Goal: Task Accomplishment & Management: Manage account settings

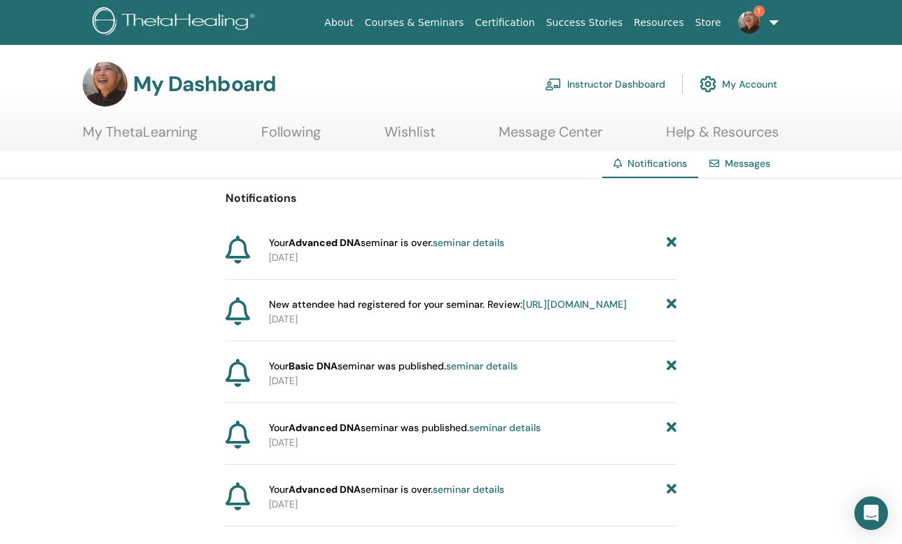
click at [587, 80] on link "Instructor Dashboard" at bounding box center [605, 84] width 120 height 31
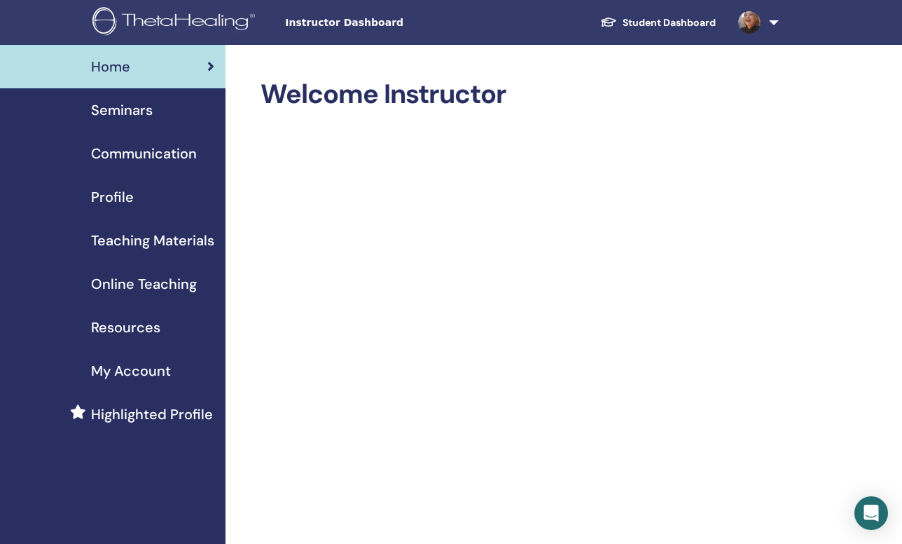
click at [130, 112] on span "Seminars" at bounding box center [122, 109] width 62 height 21
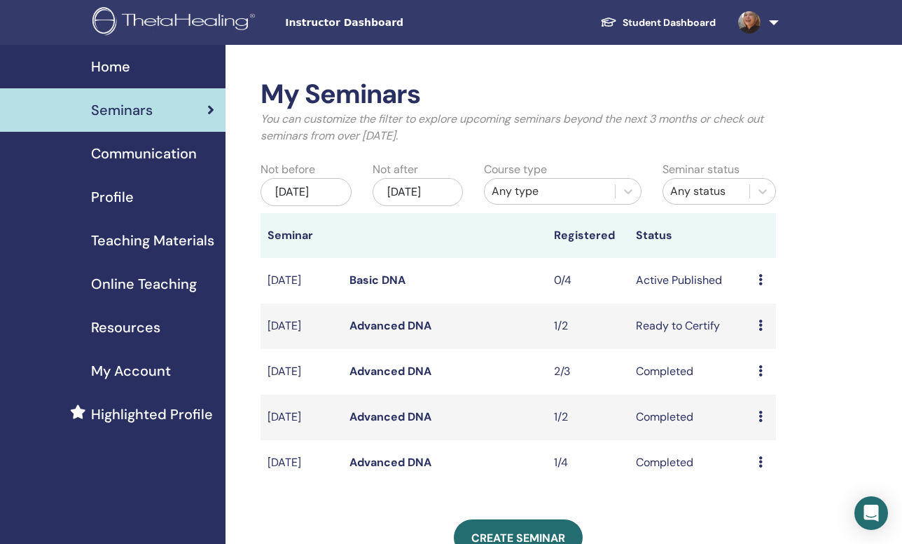
click at [360, 287] on link "Basic DNA" at bounding box center [378, 279] width 56 height 15
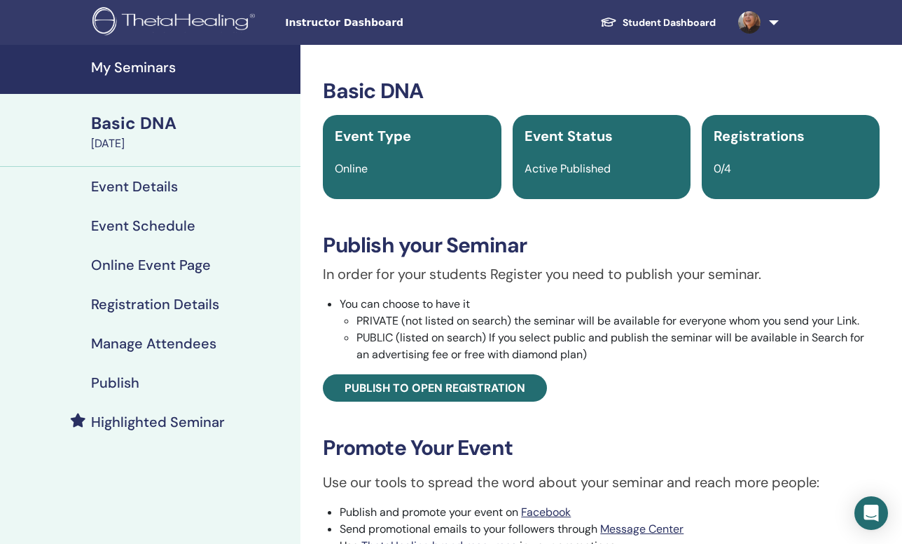
click at [170, 230] on h4 "Event Schedule" at bounding box center [143, 225] width 104 height 17
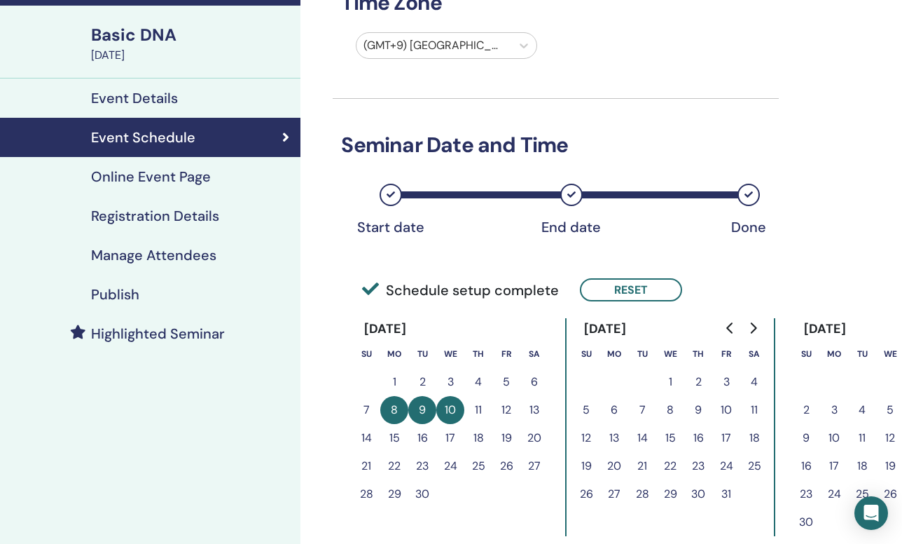
scroll to position [80, 0]
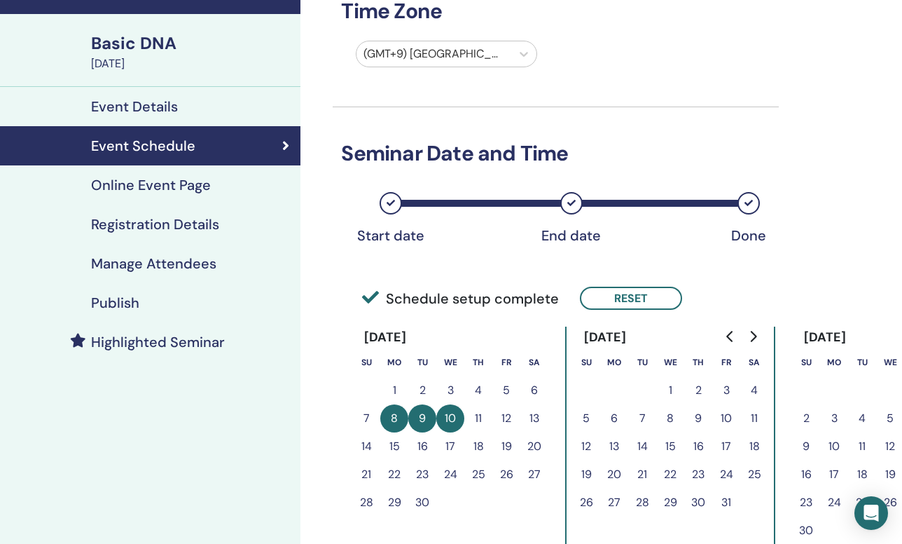
click at [170, 190] on h4 "Online Event Page" at bounding box center [151, 185] width 120 height 17
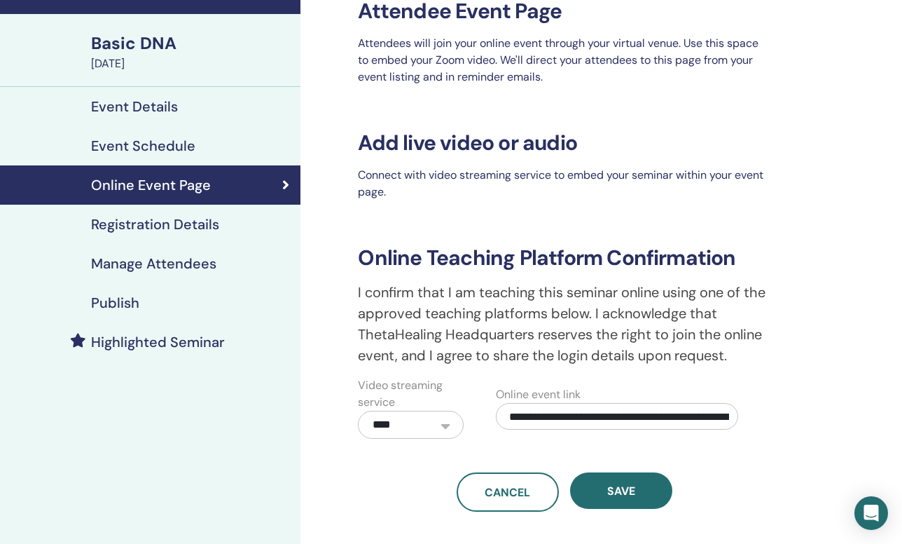
click at [156, 226] on h4 "Registration Details" at bounding box center [155, 224] width 128 height 17
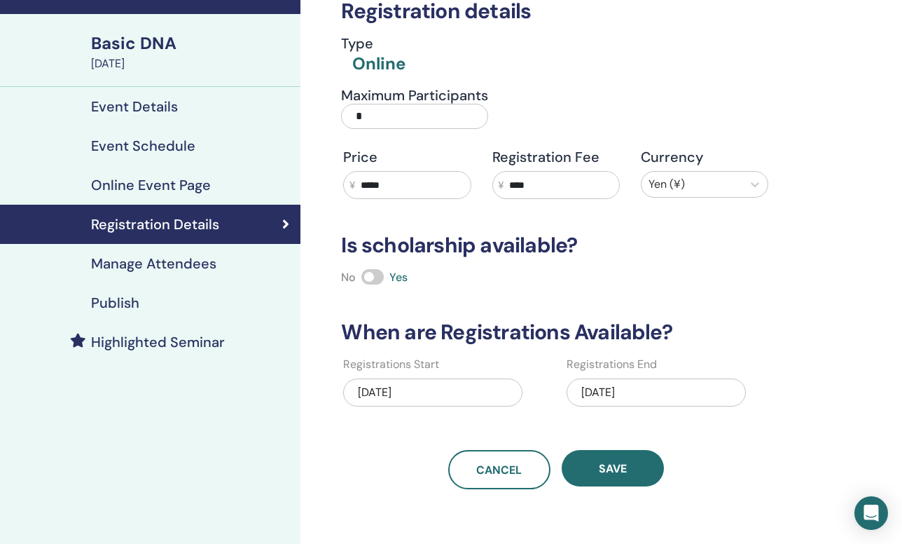
click at [123, 296] on h4 "Publish" at bounding box center [115, 302] width 48 height 17
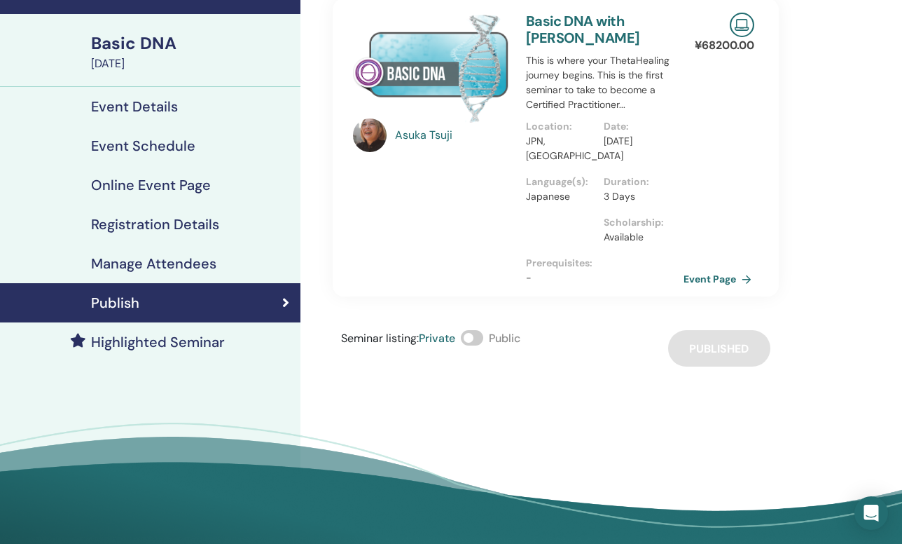
click at [701, 269] on link "Event Page" at bounding box center [721, 278] width 74 height 21
